Goal: Task Accomplishment & Management: Use online tool/utility

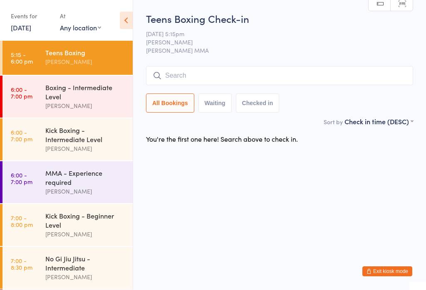
click at [55, 97] on div "Boxing - Intermediate Level" at bounding box center [85, 92] width 80 height 18
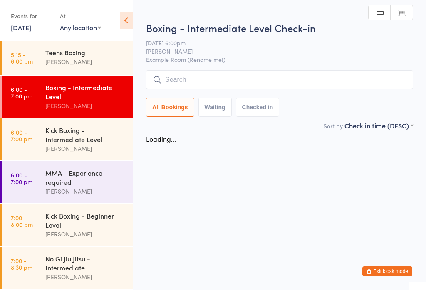
click at [177, 73] on input "search" at bounding box center [279, 79] width 267 height 19
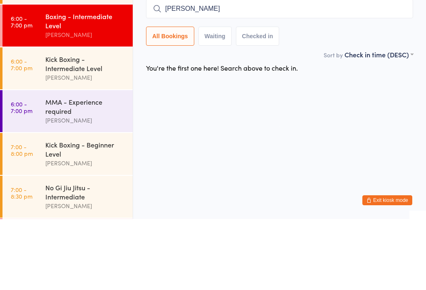
type input "[PERSON_NAME]"
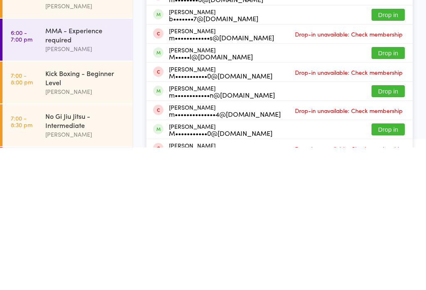
scroll to position [38, 0]
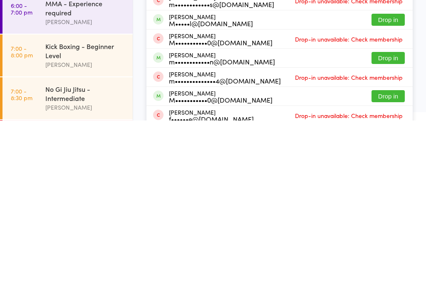
click at [384, 222] on button "Drop in" at bounding box center [387, 228] width 33 height 12
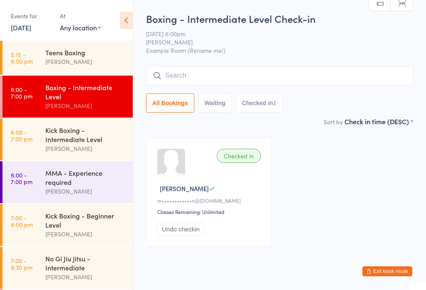
click at [43, 152] on link "6:00 - 7:00 pm Kick Boxing - Intermediate Level [PERSON_NAME]" at bounding box center [67, 140] width 130 height 42
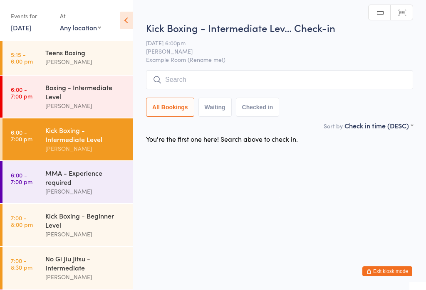
click at [182, 80] on input "search" at bounding box center [279, 79] width 267 height 19
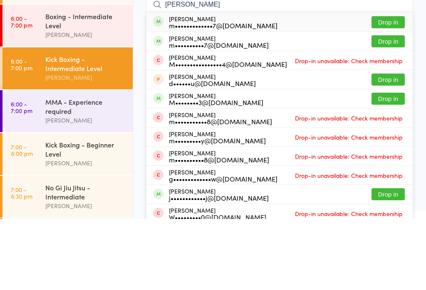
type input "[PERSON_NAME]"
click at [166, 87] on div "[PERSON_NAME] m•••••••••••••7@[DOMAIN_NAME]" at bounding box center [215, 93] width 124 height 13
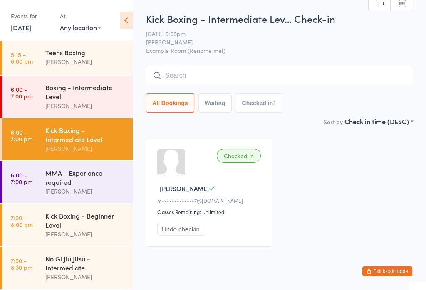
click at [87, 88] on div "Boxing - Intermediate Level" at bounding box center [85, 92] width 80 height 18
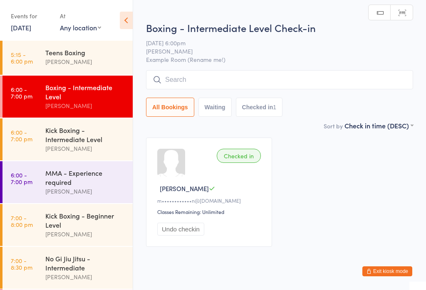
click at [231, 79] on input "search" at bounding box center [279, 79] width 267 height 19
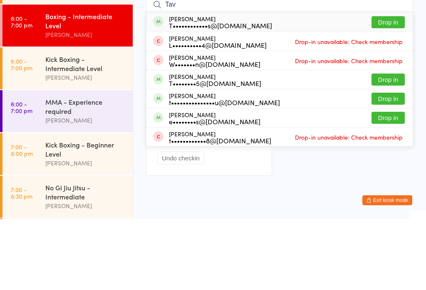
type input "Tav"
click at [238, 87] on div "[PERSON_NAME] T••••••••••••s@[DOMAIN_NAME]" at bounding box center [220, 93] width 103 height 13
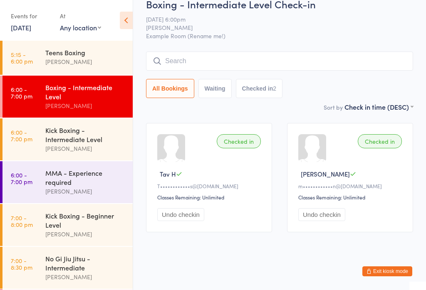
click at [111, 44] on div "Teens Boxing [PERSON_NAME]" at bounding box center [88, 57] width 87 height 33
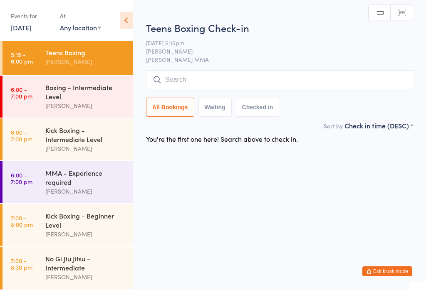
click at [324, 57] on span "[PERSON_NAME] MMA" at bounding box center [279, 59] width 267 height 8
click at [313, 84] on input "search" at bounding box center [279, 79] width 267 height 19
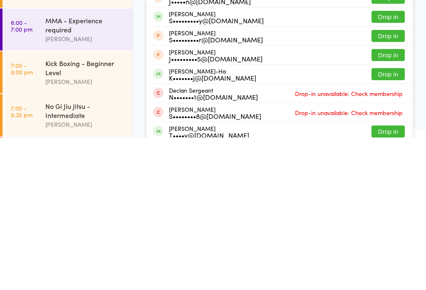
type input "[PERSON_NAME]"
click at [390, 221] on button "Drop in" at bounding box center [387, 227] width 33 height 12
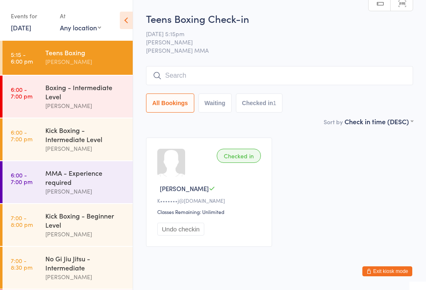
click at [79, 193] on div "[PERSON_NAME]" at bounding box center [85, 192] width 80 height 10
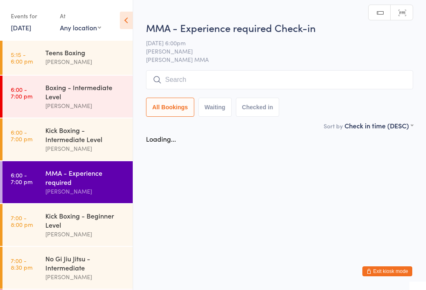
click at [324, 77] on input "search" at bounding box center [279, 79] width 267 height 19
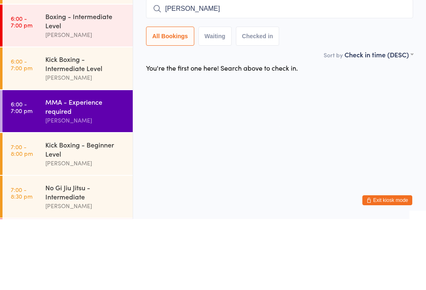
type input "[PERSON_NAME]"
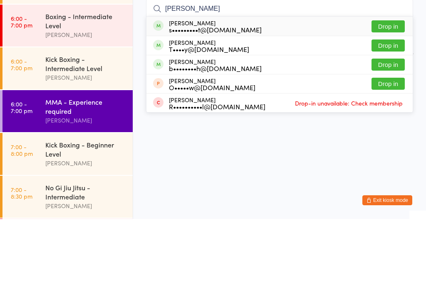
click at [392, 92] on button "Drop in" at bounding box center [387, 98] width 33 height 12
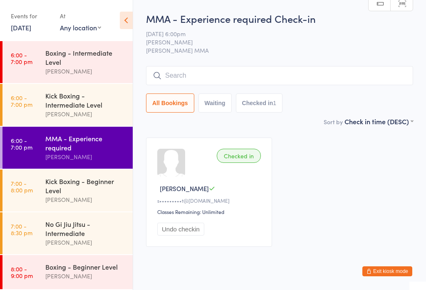
scroll to position [43, 0]
click at [30, 264] on link "8:00 - 9:00 pm Boxing - Beginner Level [PERSON_NAME]" at bounding box center [67, 272] width 130 height 34
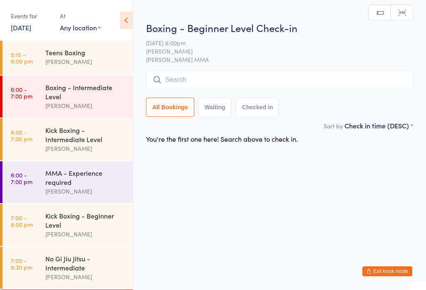
click at [10, 93] on link "6:00 - 7:00 pm Boxing - Intermediate Level [PERSON_NAME]" at bounding box center [67, 97] width 130 height 42
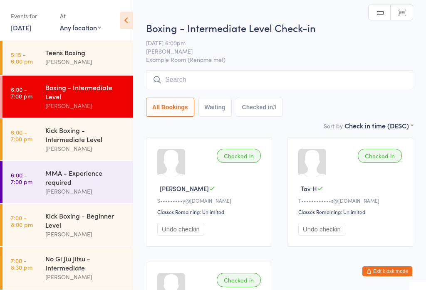
click at [173, 82] on input "search" at bounding box center [279, 79] width 267 height 19
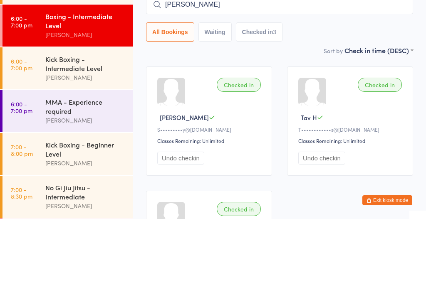
type input "[PERSON_NAME]"
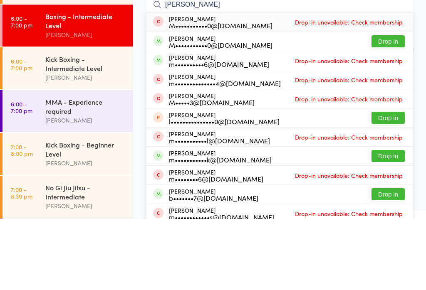
click at [385, 106] on button "Drop in" at bounding box center [387, 112] width 33 height 12
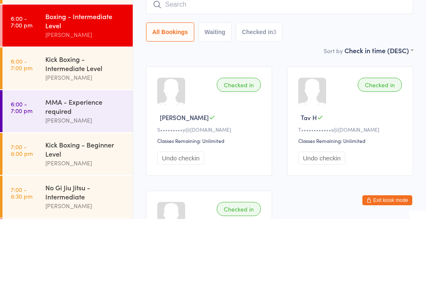
scroll to position [71, 0]
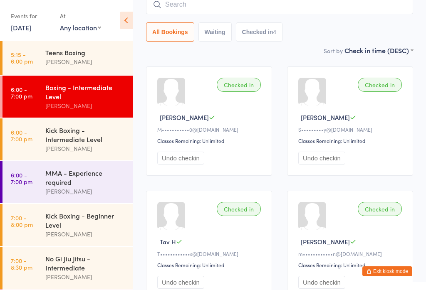
click at [22, 185] on time "6:00 - 7:00 pm" at bounding box center [22, 178] width 22 height 13
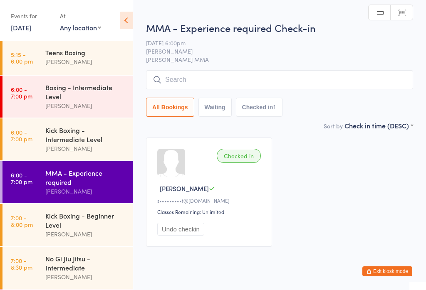
click at [239, 89] on input "search" at bounding box center [279, 79] width 267 height 19
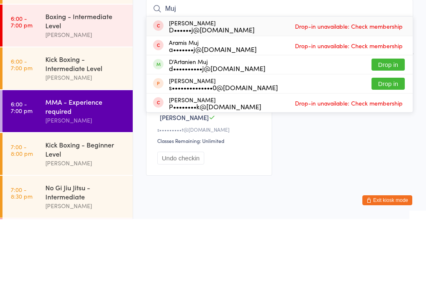
type input "Muj"
click at [391, 130] on button "Drop in" at bounding box center [387, 136] width 33 height 12
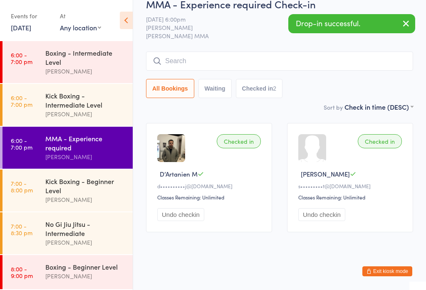
scroll to position [43, 0]
click at [92, 243] on div "[PERSON_NAME]" at bounding box center [85, 243] width 80 height 10
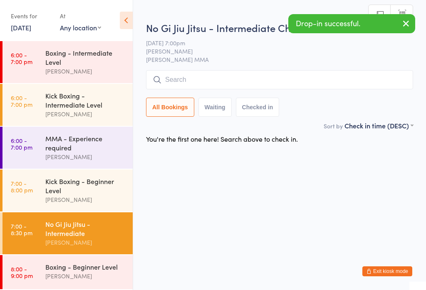
click at [259, 87] on input "search" at bounding box center [279, 79] width 267 height 19
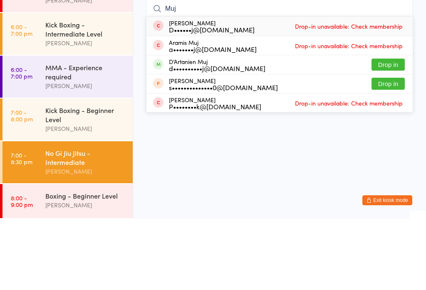
type input "Muj"
click at [395, 130] on button "Drop in" at bounding box center [387, 136] width 33 height 12
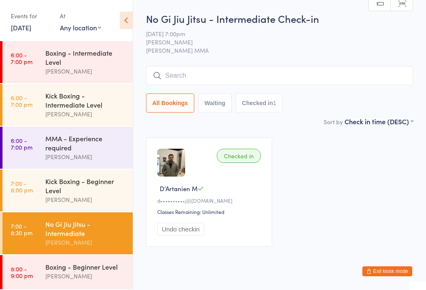
click at [45, 97] on div "Kick Boxing - Intermediate Level" at bounding box center [85, 100] width 80 height 18
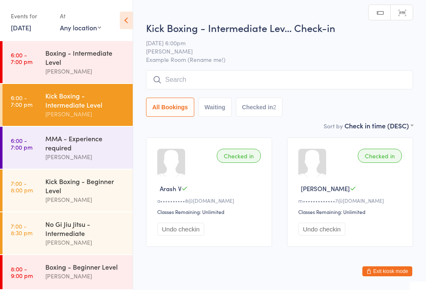
click at [203, 62] on span "Example Room (Rename me!)" at bounding box center [279, 59] width 267 height 8
click at [218, 75] on input "search" at bounding box center [279, 79] width 267 height 19
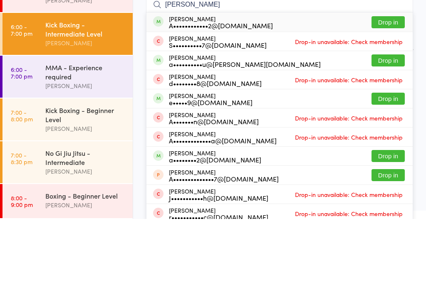
type input "[PERSON_NAME]"
click at [392, 87] on button "Drop in" at bounding box center [387, 93] width 33 height 12
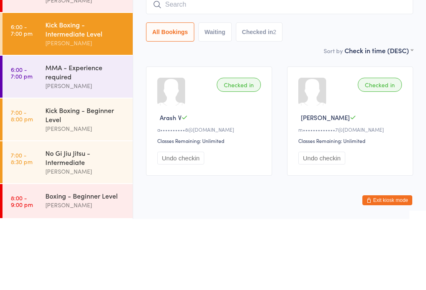
scroll to position [20, 0]
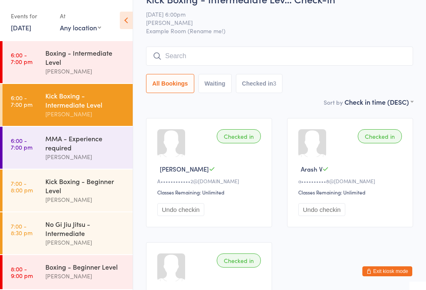
click at [206, 55] on input "search" at bounding box center [279, 56] width 267 height 19
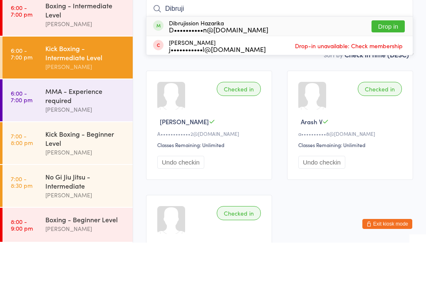
type input "Dibruji"
click at [384, 68] on button "Drop in" at bounding box center [387, 74] width 33 height 12
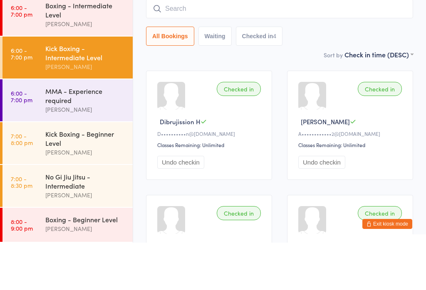
scroll to position [43, 0]
click at [58, 134] on div "MMA - Experience required" at bounding box center [85, 143] width 80 height 18
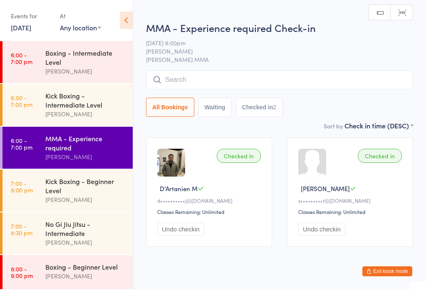
click at [182, 77] on input "search" at bounding box center [279, 79] width 267 height 19
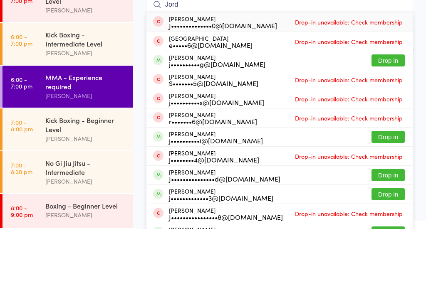
scroll to position [12, 0]
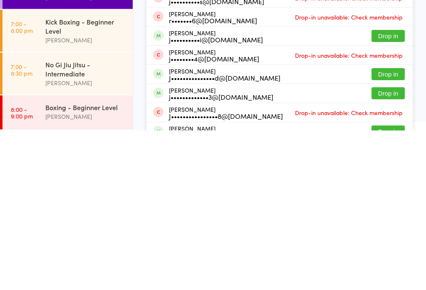
type input "Jord"
click at [380, 190] on button "Drop in" at bounding box center [387, 196] width 33 height 12
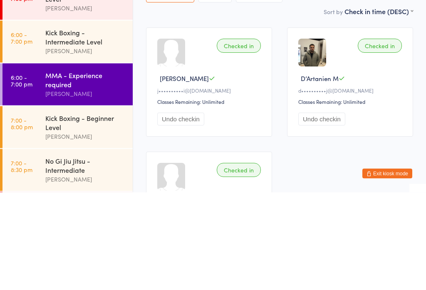
scroll to position [0, 0]
click at [94, 83] on div "Boxing - Intermediate Level" at bounding box center [85, 92] width 80 height 18
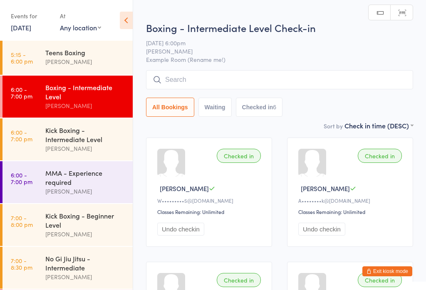
click at [218, 87] on input "search" at bounding box center [279, 79] width 267 height 19
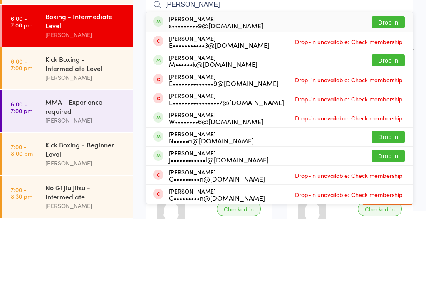
type input "[PERSON_NAME]"
click at [387, 87] on button "Drop in" at bounding box center [387, 93] width 33 height 12
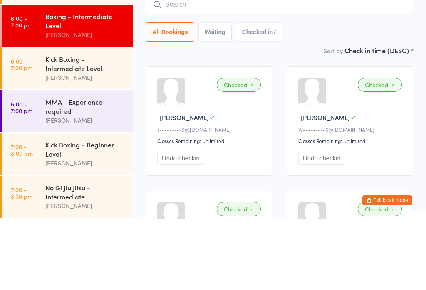
click at [72, 168] on div "MMA - Experience required" at bounding box center [85, 177] width 80 height 18
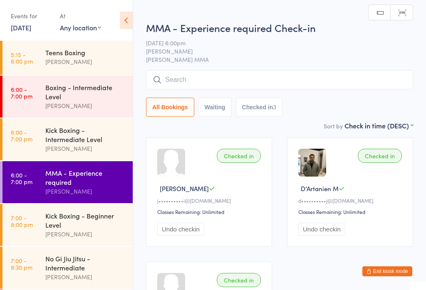
click at [222, 60] on span "[PERSON_NAME] MMA" at bounding box center [279, 59] width 267 height 8
click at [217, 78] on input "search" at bounding box center [279, 79] width 267 height 19
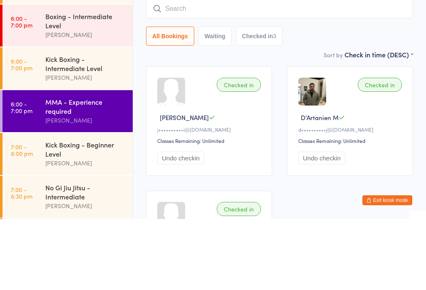
type input "N"
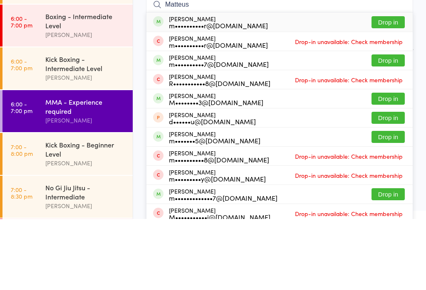
type input "Matteus"
click at [393, 87] on button "Drop in" at bounding box center [387, 93] width 33 height 12
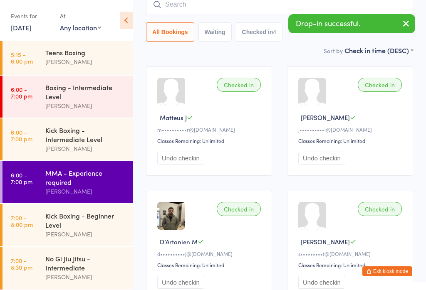
click at [72, 272] on div "No Gi Jiu Jitsu - Intermediate" at bounding box center [85, 263] width 80 height 18
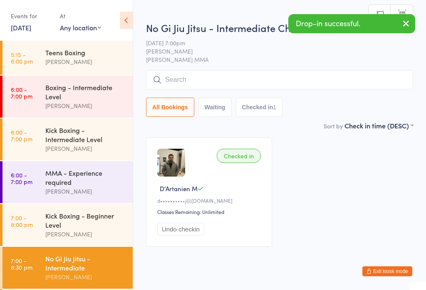
click at [211, 82] on input "search" at bounding box center [279, 79] width 267 height 19
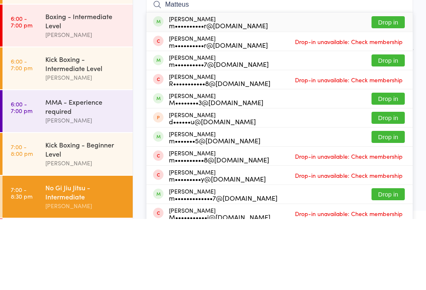
type input "Matteus"
click at [400, 87] on button "Drop in" at bounding box center [387, 93] width 33 height 12
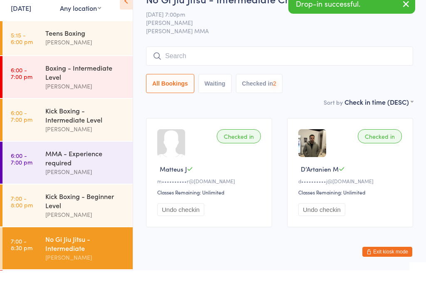
click at [88, 119] on div "Kick Boxing - Intermediate Level [PERSON_NAME]" at bounding box center [88, 140] width 87 height 42
